Goal: Task Accomplishment & Management: Complete application form

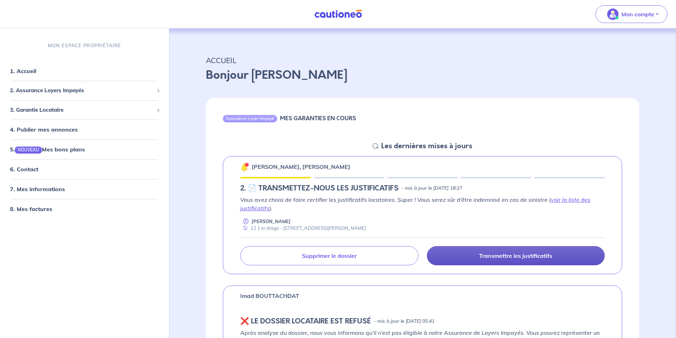
click at [470, 262] on link "Transmettre les justificatifs" at bounding box center [516, 255] width 178 height 19
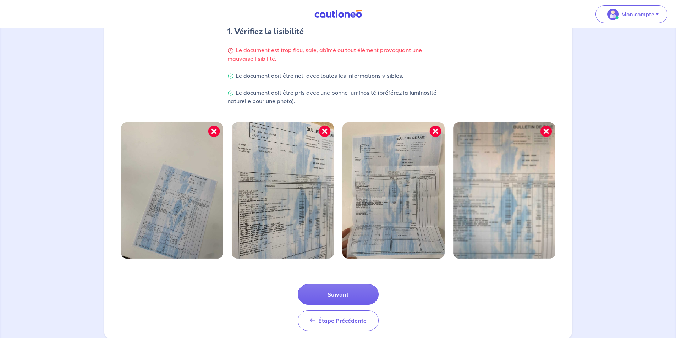
scroll to position [170, 0]
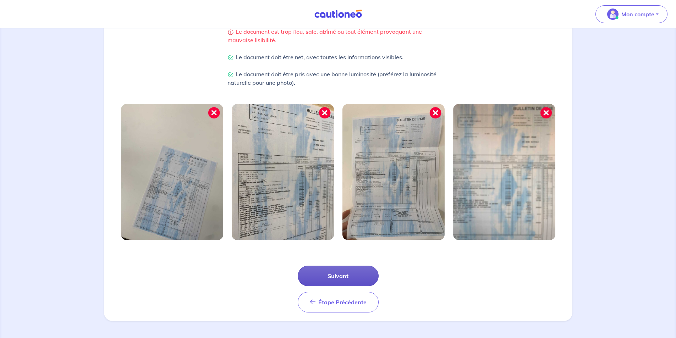
click at [335, 280] on button "Suivant" at bounding box center [338, 276] width 81 height 21
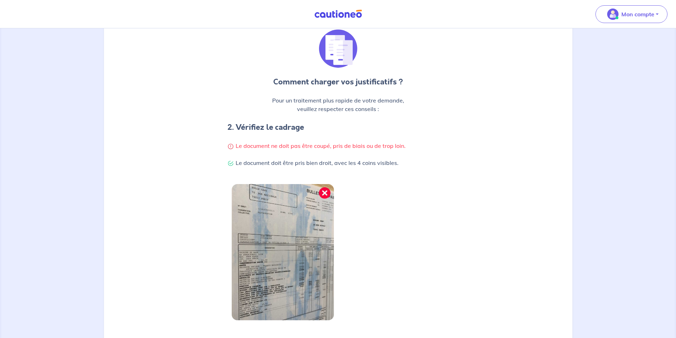
scroll to position [136, 0]
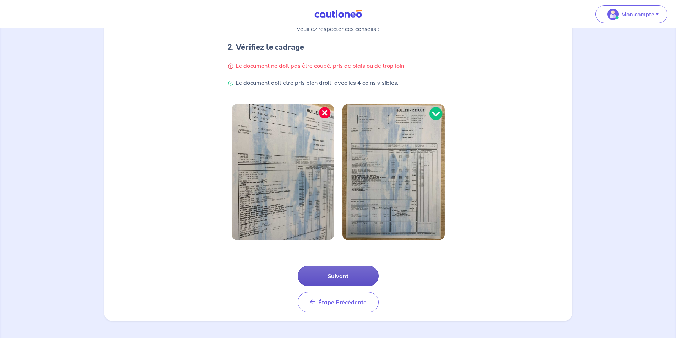
click at [341, 272] on button "Suivant" at bounding box center [338, 276] width 81 height 21
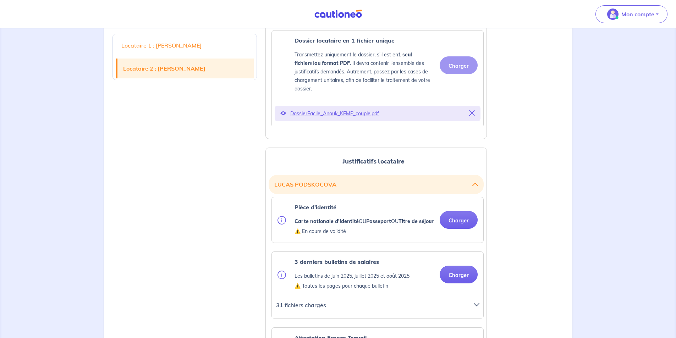
scroll to position [675, 0]
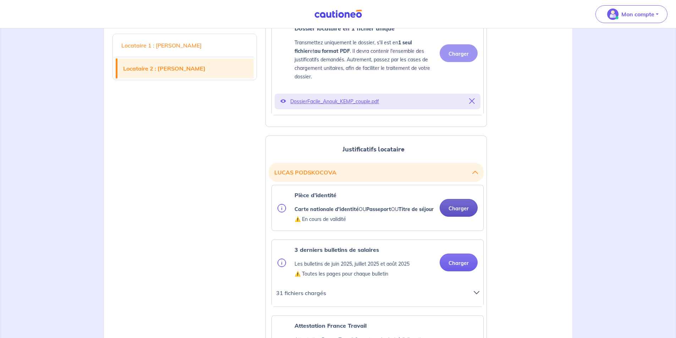
click at [449, 217] on button "Charger" at bounding box center [459, 208] width 38 height 18
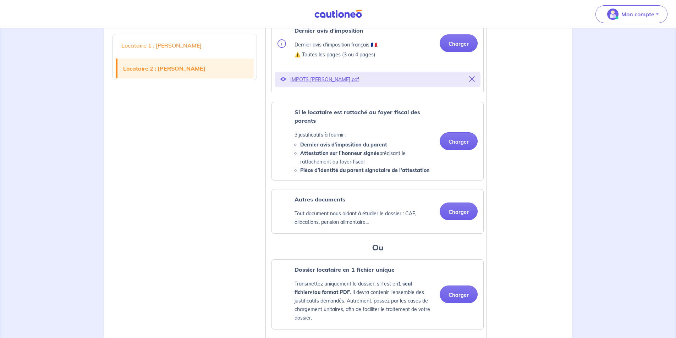
scroll to position [1136, 0]
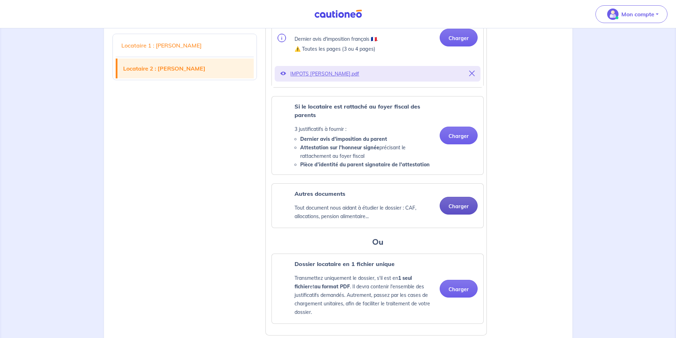
click at [454, 215] on button "Charger" at bounding box center [459, 206] width 38 height 18
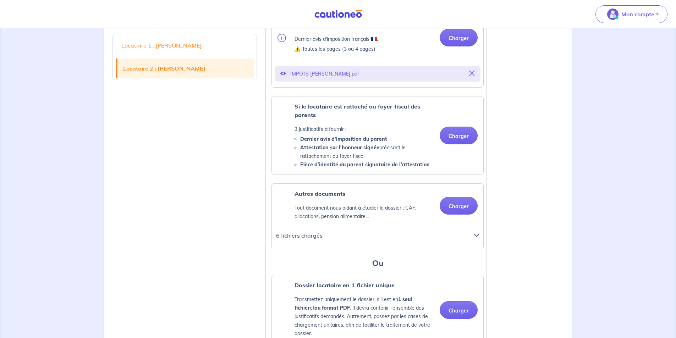
click at [478, 238] on icon at bounding box center [477, 236] width 6 height 6
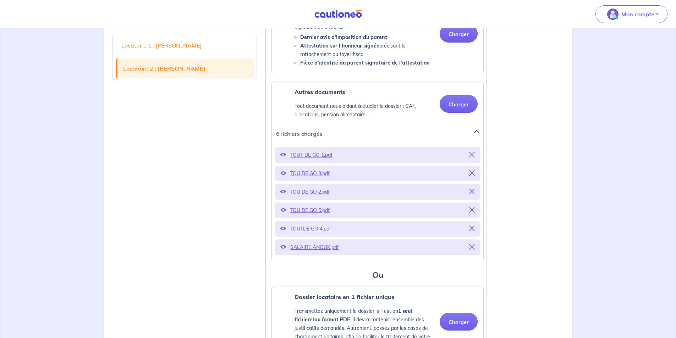
scroll to position [1243, 0]
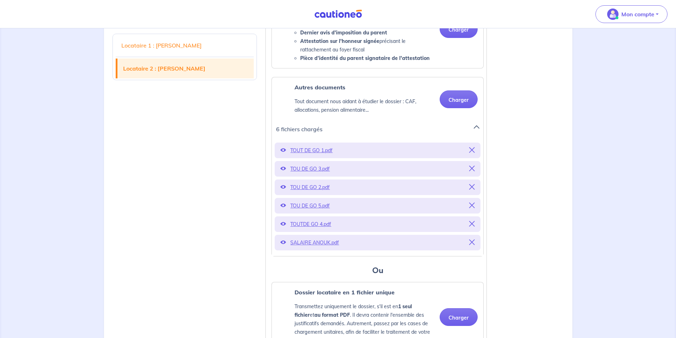
click at [473, 245] on icon at bounding box center [472, 243] width 6 height 6
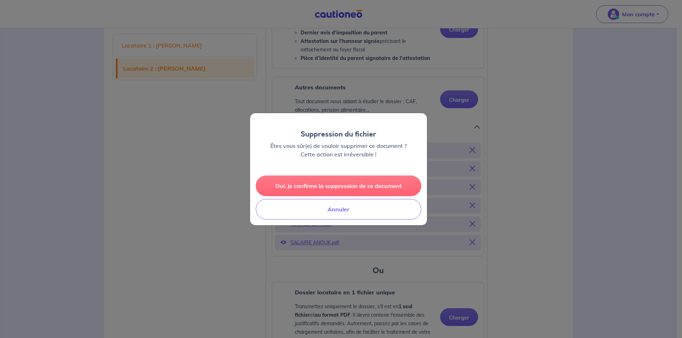
click at [320, 184] on button "Oui, je confirme la suppression de ce document" at bounding box center [338, 186] width 165 height 21
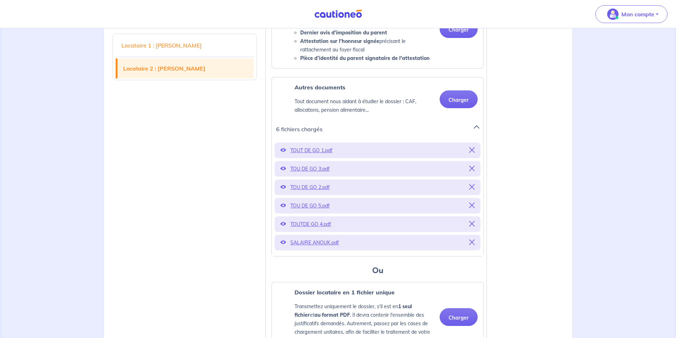
click at [469, 153] on icon at bounding box center [472, 150] width 6 height 6
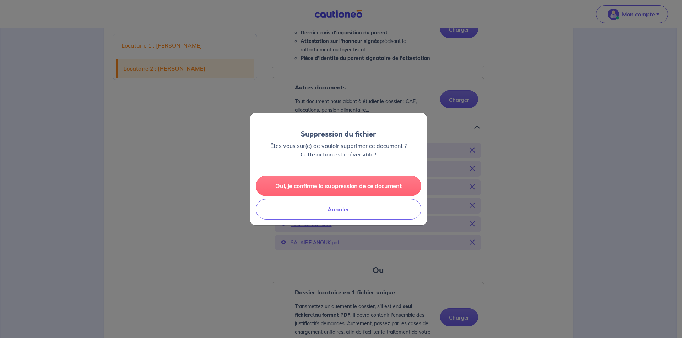
click at [337, 187] on button "Oui, je confirme la suppression de ce document" at bounding box center [338, 186] width 165 height 21
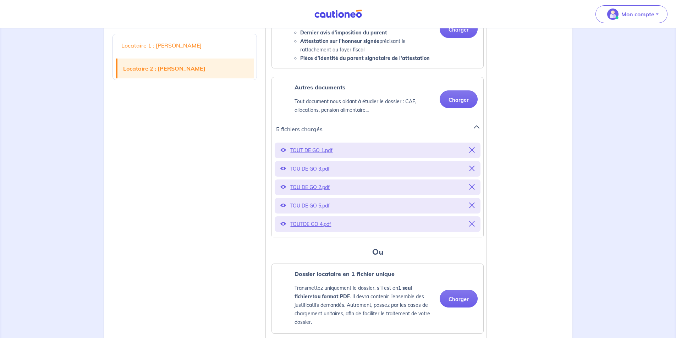
click at [474, 153] on icon at bounding box center [472, 150] width 6 height 6
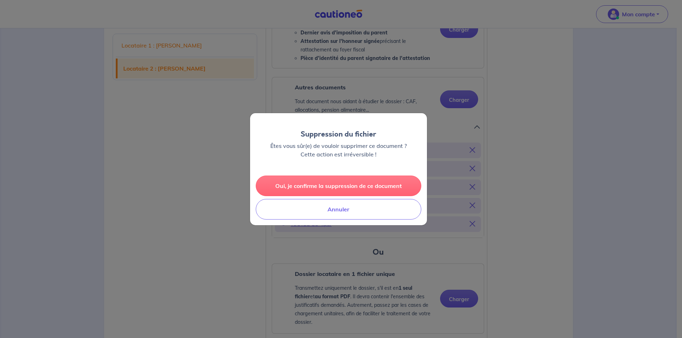
click at [321, 186] on button "Oui, je confirme la suppression de ce document" at bounding box center [338, 186] width 165 height 21
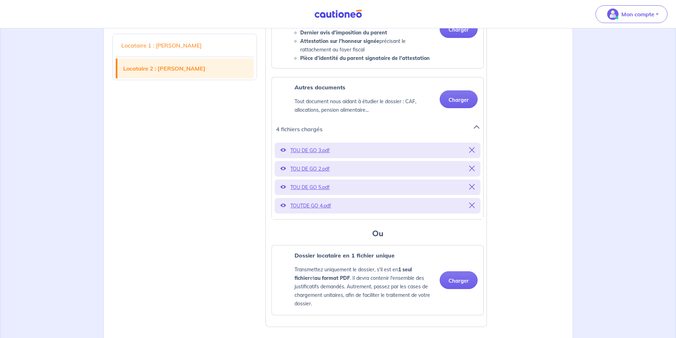
click at [472, 153] on icon at bounding box center [472, 150] width 6 height 6
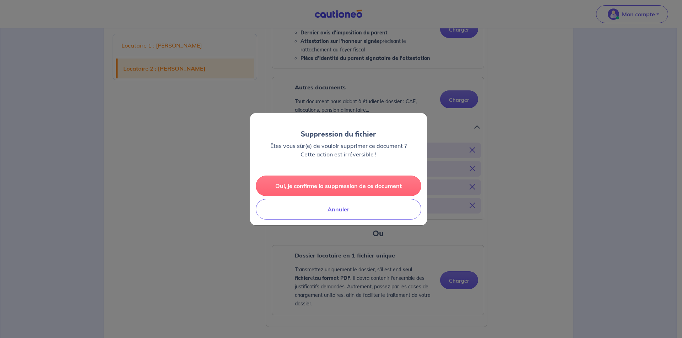
click at [335, 191] on button "Oui, je confirme la suppression de ce document" at bounding box center [338, 186] width 165 height 21
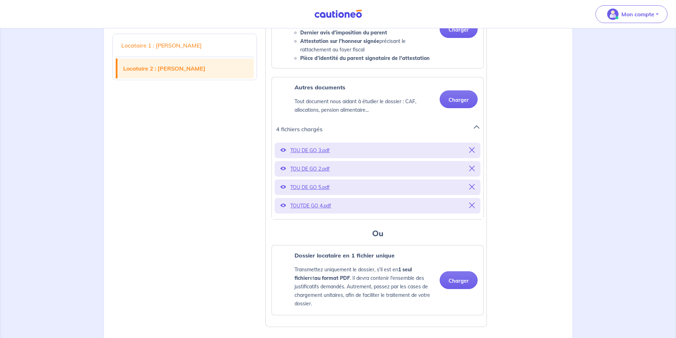
click at [469, 153] on icon at bounding box center [472, 150] width 6 height 6
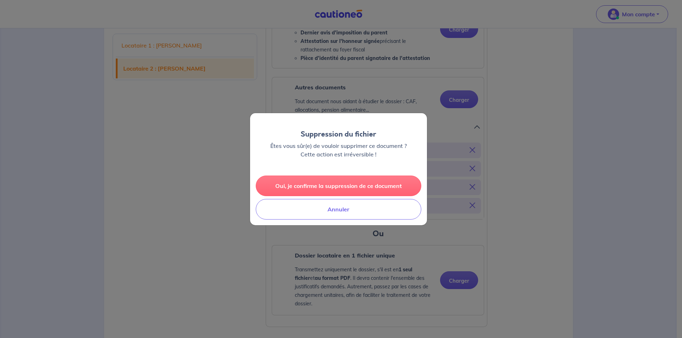
click at [340, 190] on button "Oui, je confirme la suppression de ce document" at bounding box center [338, 186] width 165 height 21
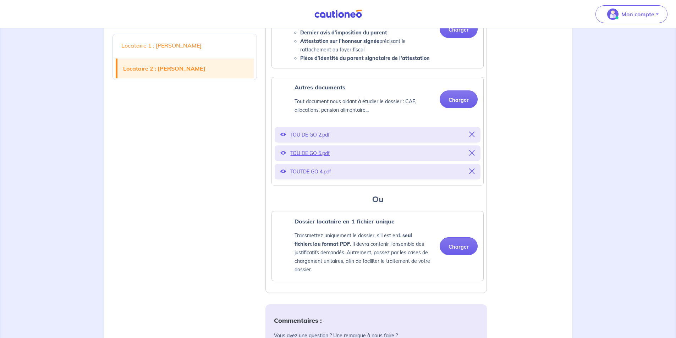
click at [470, 156] on icon at bounding box center [472, 153] width 6 height 6
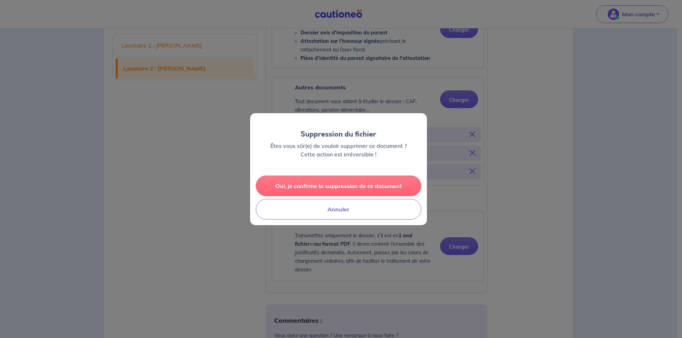
click at [388, 187] on button "Oui, je confirme la suppression de ce document" at bounding box center [338, 186] width 165 height 21
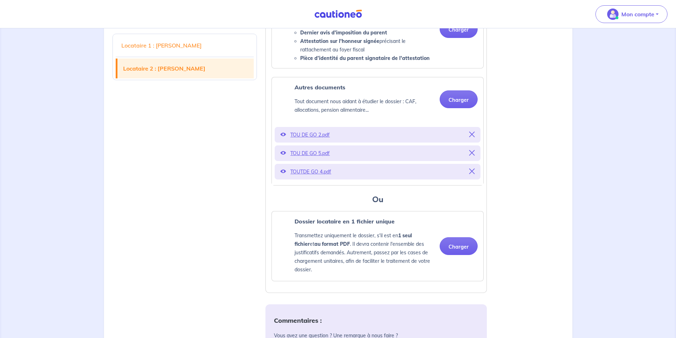
click at [472, 156] on icon at bounding box center [472, 153] width 6 height 6
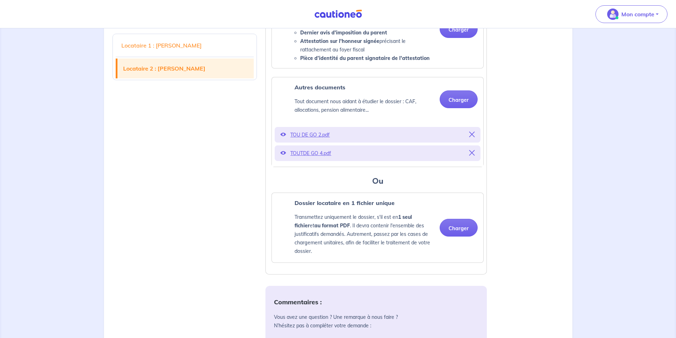
click at [475, 156] on icon at bounding box center [472, 153] width 6 height 6
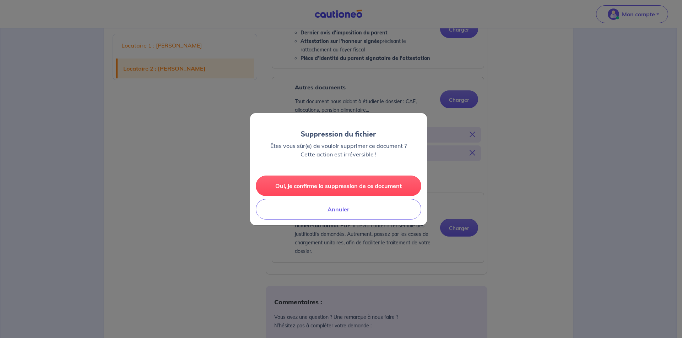
drag, startPoint x: 364, startPoint y: 184, endPoint x: 381, endPoint y: 179, distance: 17.2
click at [365, 184] on button "Oui, je confirme la suppression de ce document" at bounding box center [338, 186] width 165 height 21
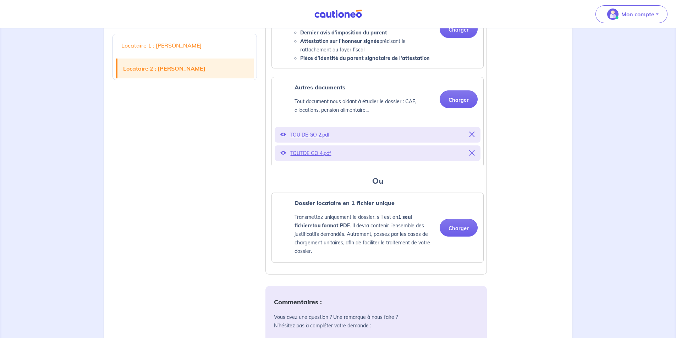
click at [469, 161] on div "TOUTDE GO 4.pdf" at bounding box center [378, 154] width 206 height 16
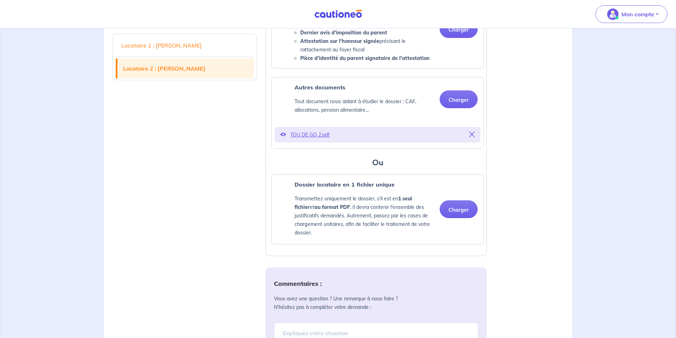
click at [471, 137] on icon at bounding box center [472, 135] width 6 height 6
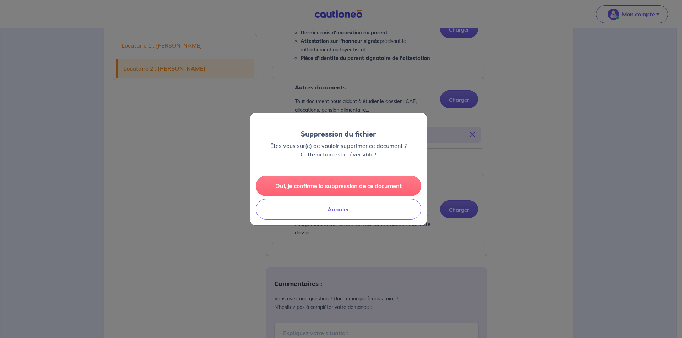
click at [372, 184] on button "Oui, je confirme la suppression de ce document" at bounding box center [338, 186] width 165 height 21
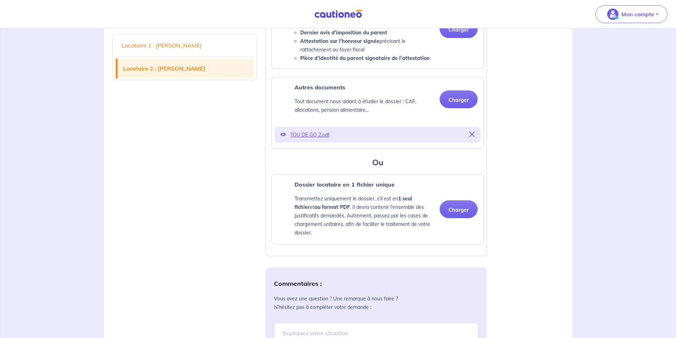
click at [471, 137] on icon at bounding box center [472, 135] width 6 height 6
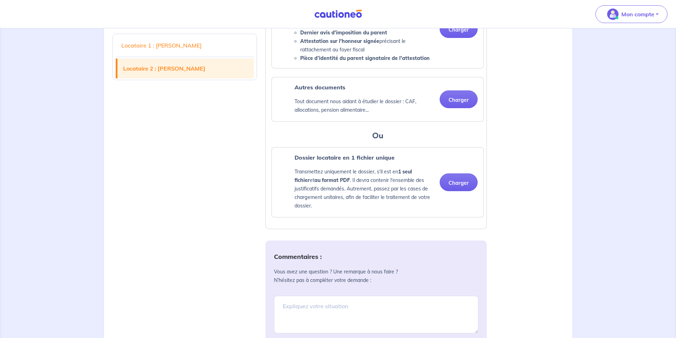
click at [374, 184] on div "Dossier locataire en 1 fichier unique Transmettez uniquement le dossier, s'il e…" at bounding box center [365, 182] width 140 height 58
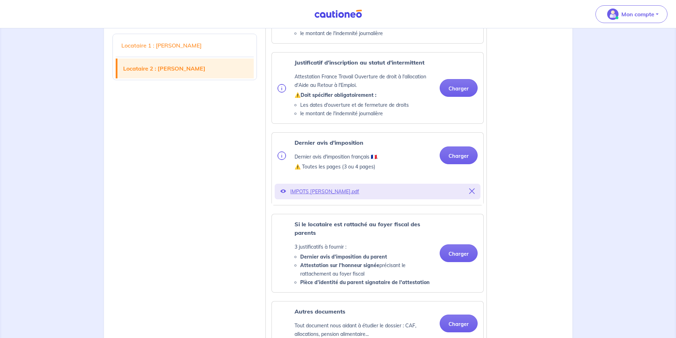
scroll to position [994, 0]
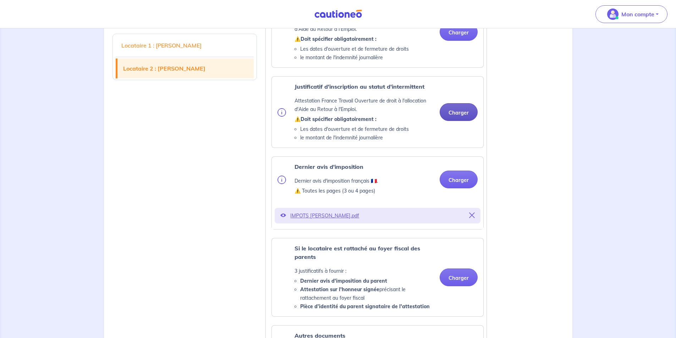
click at [460, 121] on button "Charger" at bounding box center [459, 112] width 38 height 18
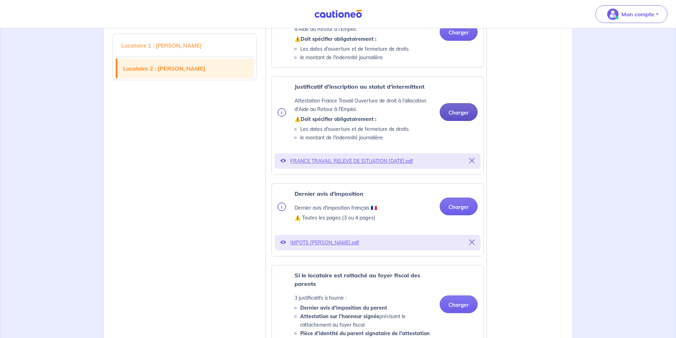
click at [453, 121] on button "Charger" at bounding box center [459, 112] width 38 height 18
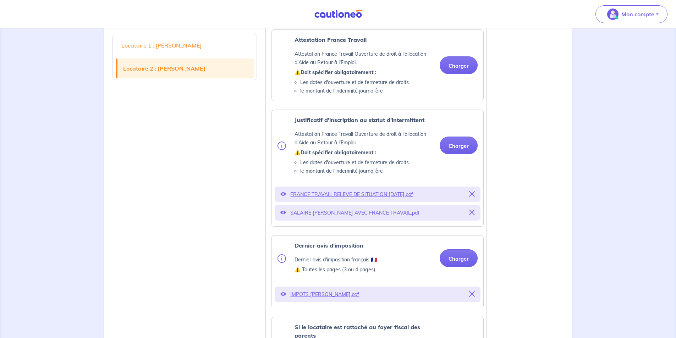
scroll to position [959, 0]
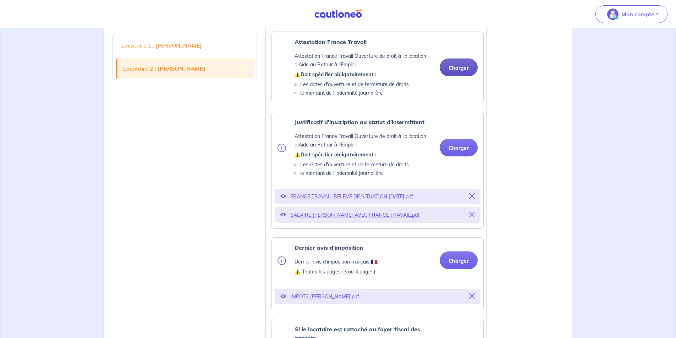
click at [453, 76] on button "Charger" at bounding box center [459, 68] width 38 height 18
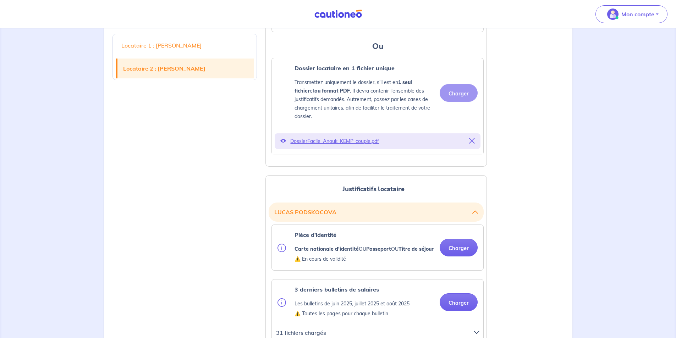
scroll to position [639, 0]
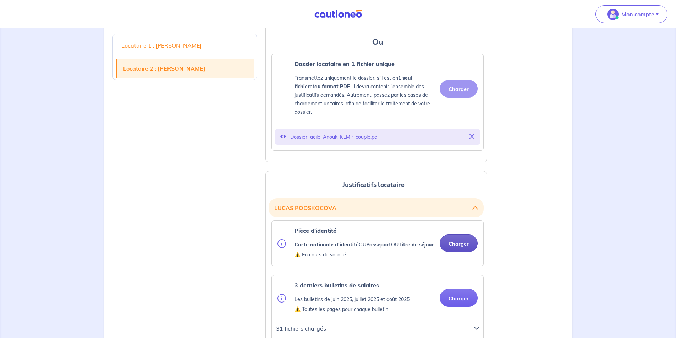
click at [449, 252] on button "Charger" at bounding box center [459, 244] width 38 height 18
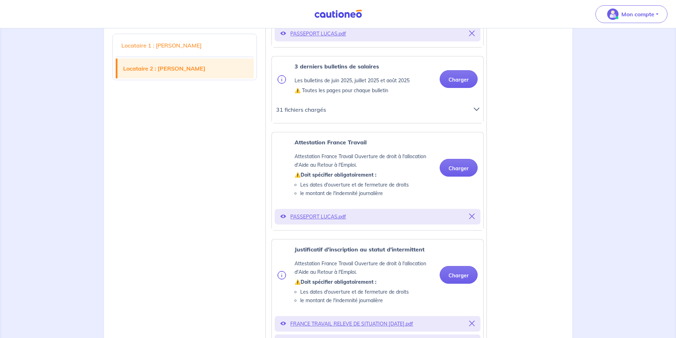
scroll to position [888, 0]
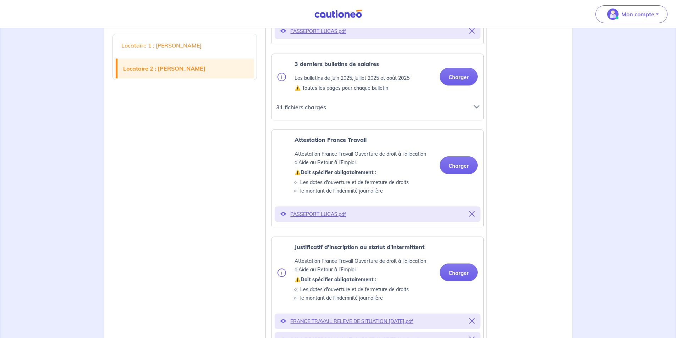
click at [473, 217] on icon at bounding box center [472, 214] width 6 height 6
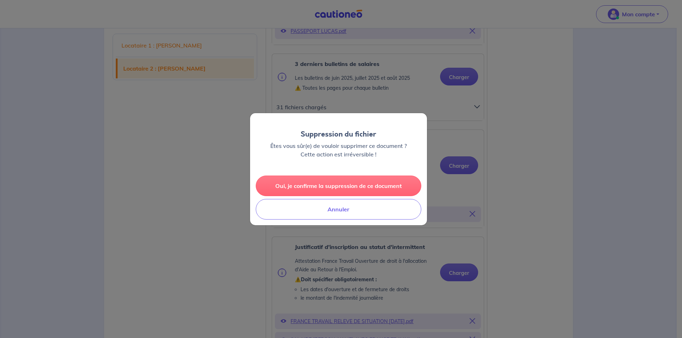
click at [356, 186] on button "Oui, je confirme la suppression de ce document" at bounding box center [338, 186] width 165 height 21
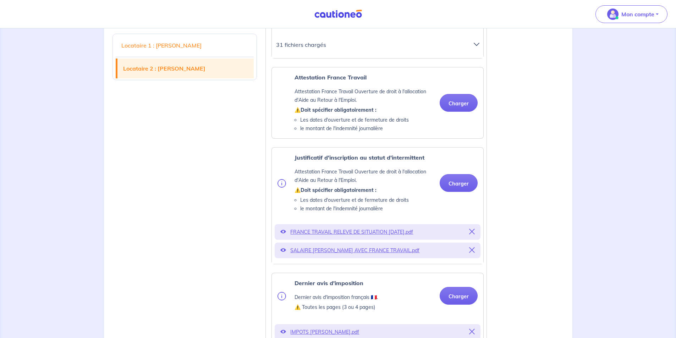
scroll to position [959, 0]
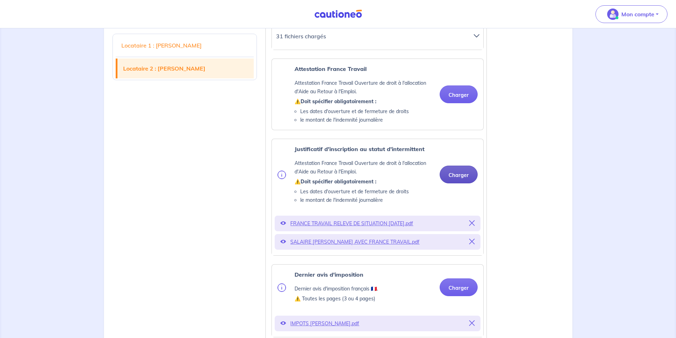
click at [449, 184] on button "Charger" at bounding box center [459, 175] width 38 height 18
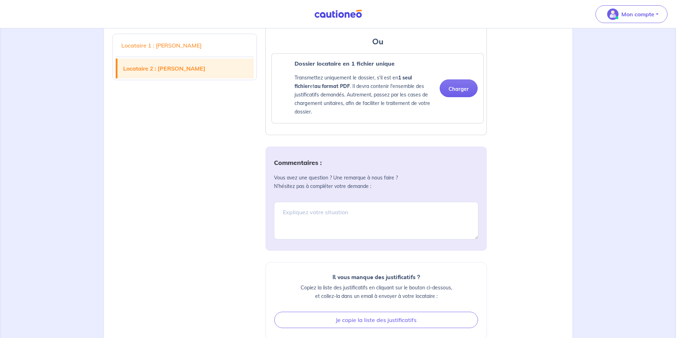
scroll to position [1491, 0]
